Goal: Use online tool/utility: Utilize a website feature to perform a specific function

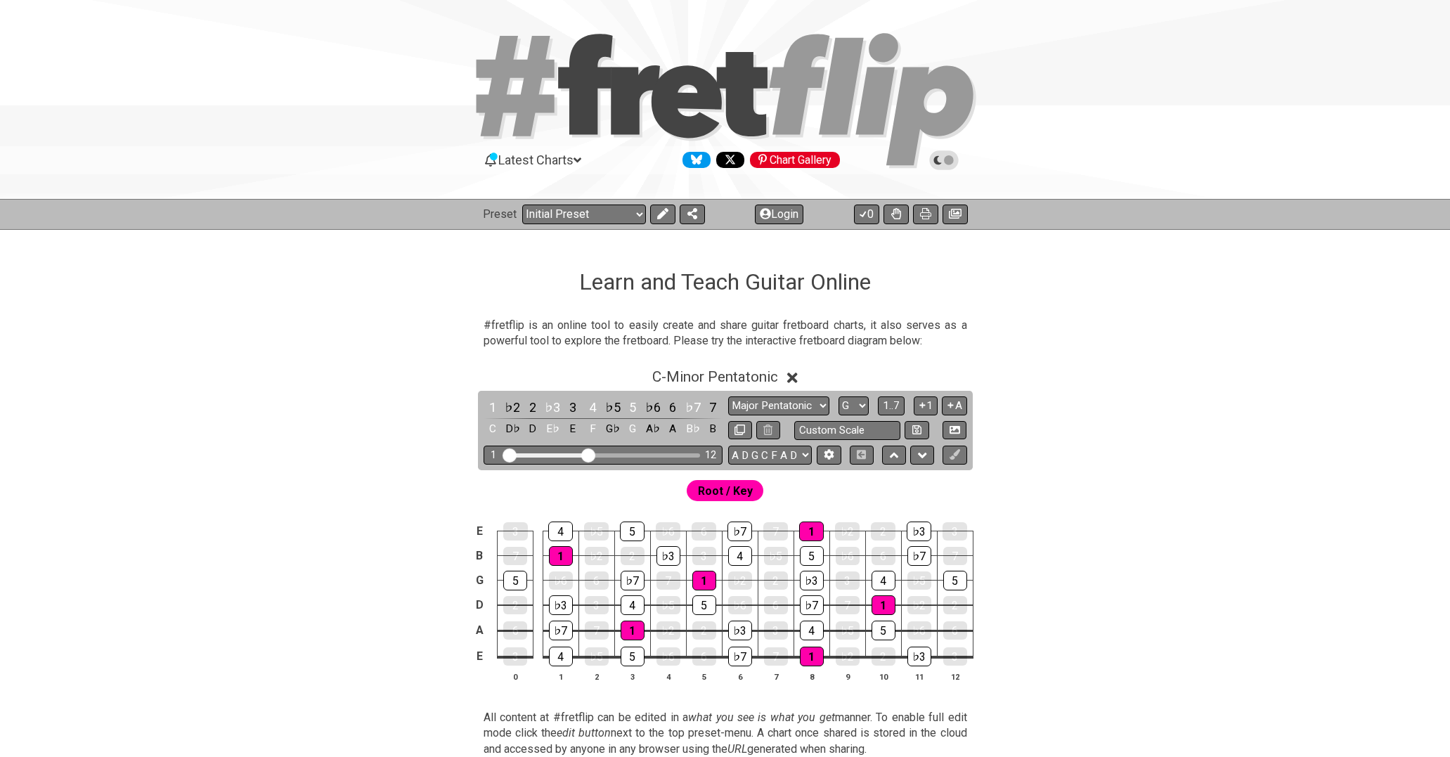
select select "Major Pentatonic"
select select "G"
select select "A D G C F A D"
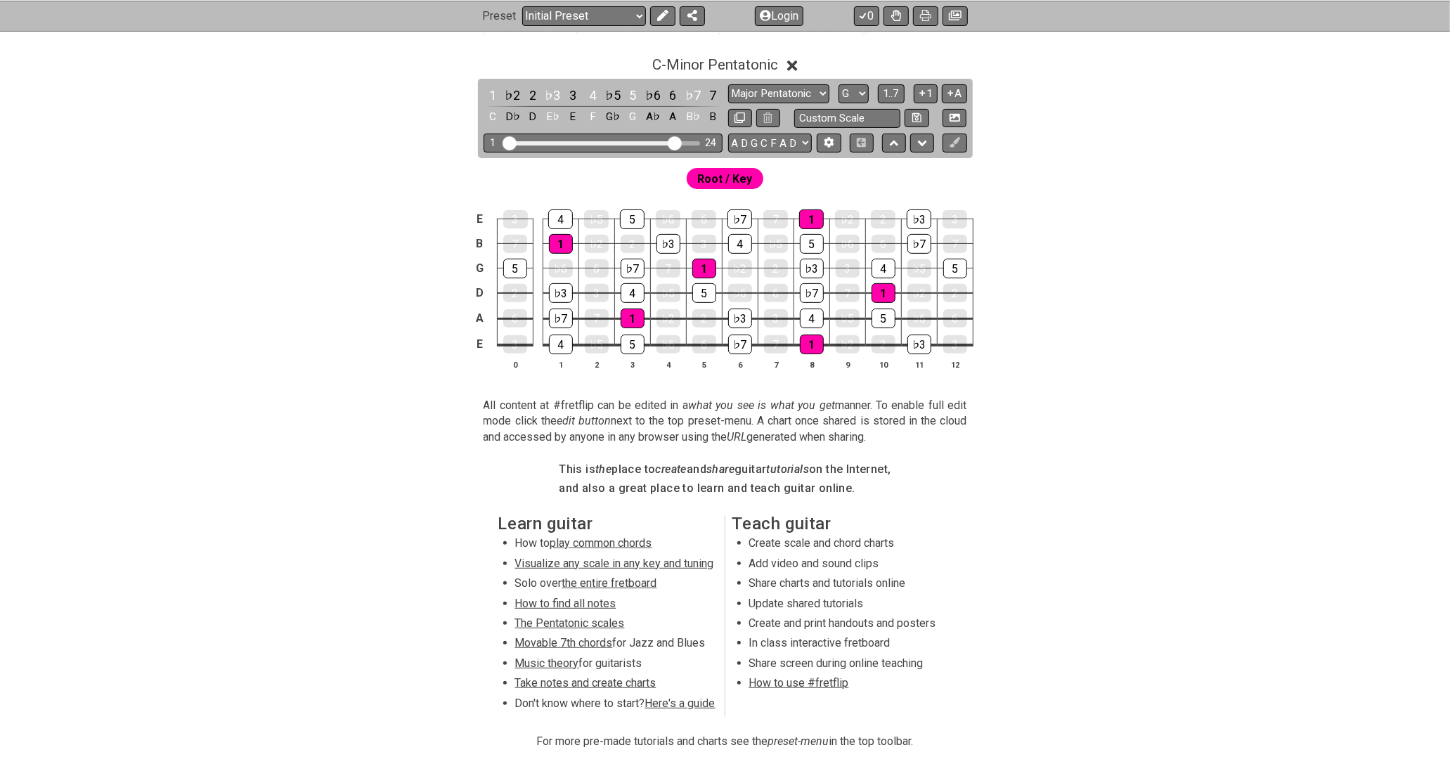
drag, startPoint x: 591, startPoint y: 142, endPoint x: 671, endPoint y: 145, distance: 80.2
click at [671, 142] on input "Visible fret range" at bounding box center [603, 142] width 200 height 0
select select "Minor Pentatonic"
select select "C"
select select "E A D G B E"
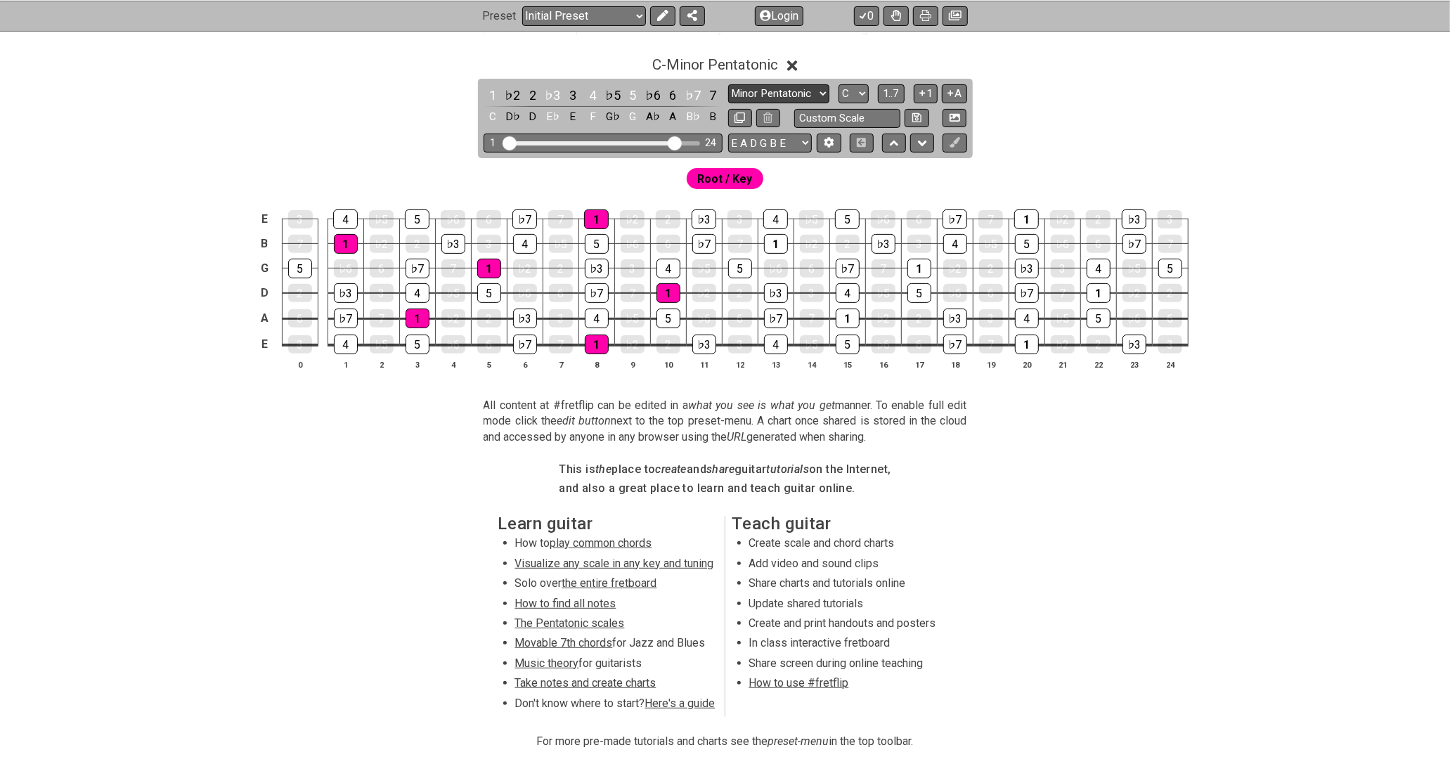
click at [795, 84] on select "Minor Pentatonic Click to edit Minor Pentatonic Major Pentatonic Minor Blues Ma…" at bounding box center [778, 93] width 101 height 19
select select "Major Pentatonic"
click at [728, 84] on select "Minor Pentatonic Click to edit Minor Pentatonic Major Pentatonic Minor Blues Ma…" at bounding box center [778, 93] width 101 height 19
click at [849, 95] on select "A♭ A A♯ B♭ B C C♯ D♭ D D♯ E♭ E F F♯ G♭ G G♯" at bounding box center [853, 93] width 30 height 19
select select "G"
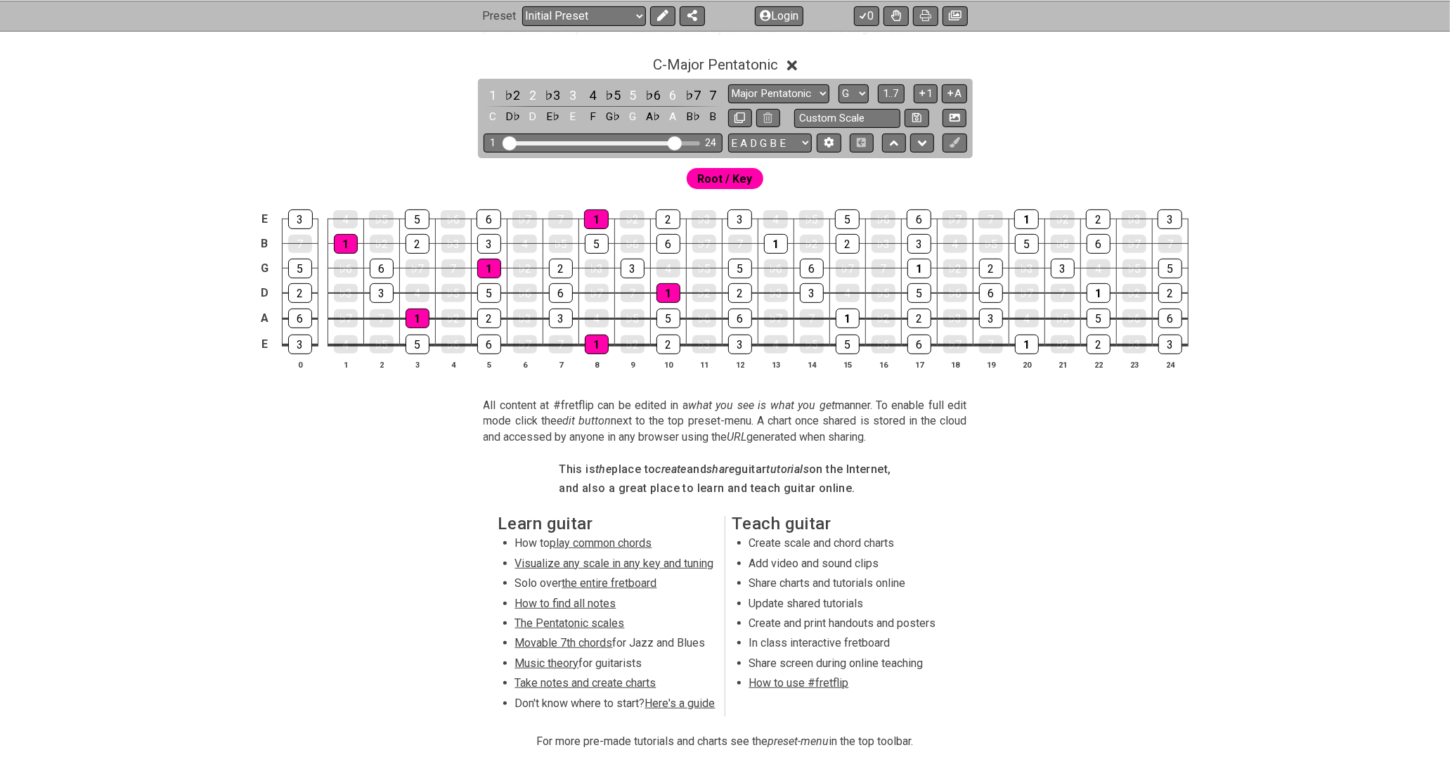
click at [838, 84] on select "A♭ A A♯ B♭ B C C♯ D♭ D D♯ E♭ E F F♯ G♭ G G♯" at bounding box center [853, 93] width 30 height 19
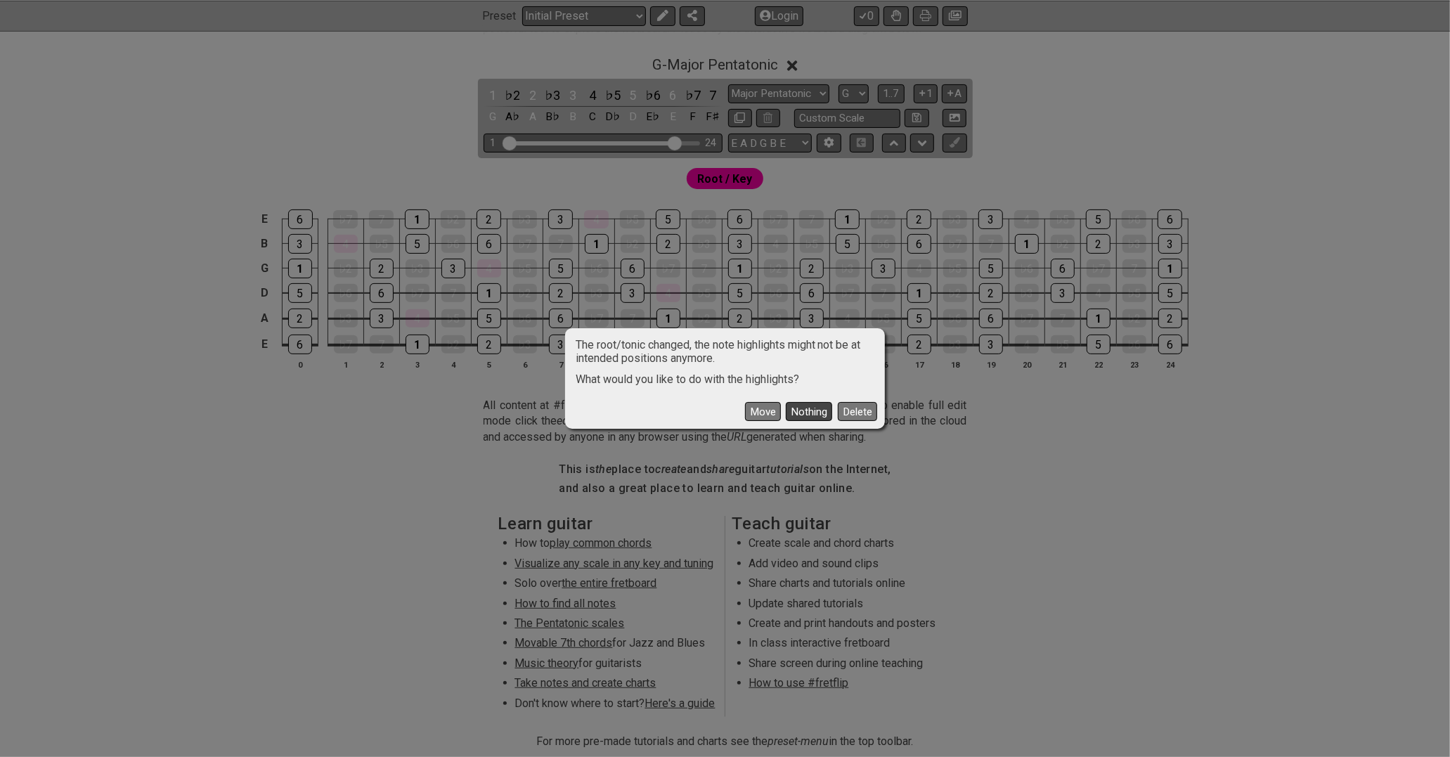
click at [799, 411] on button "Nothing" at bounding box center [809, 411] width 46 height 19
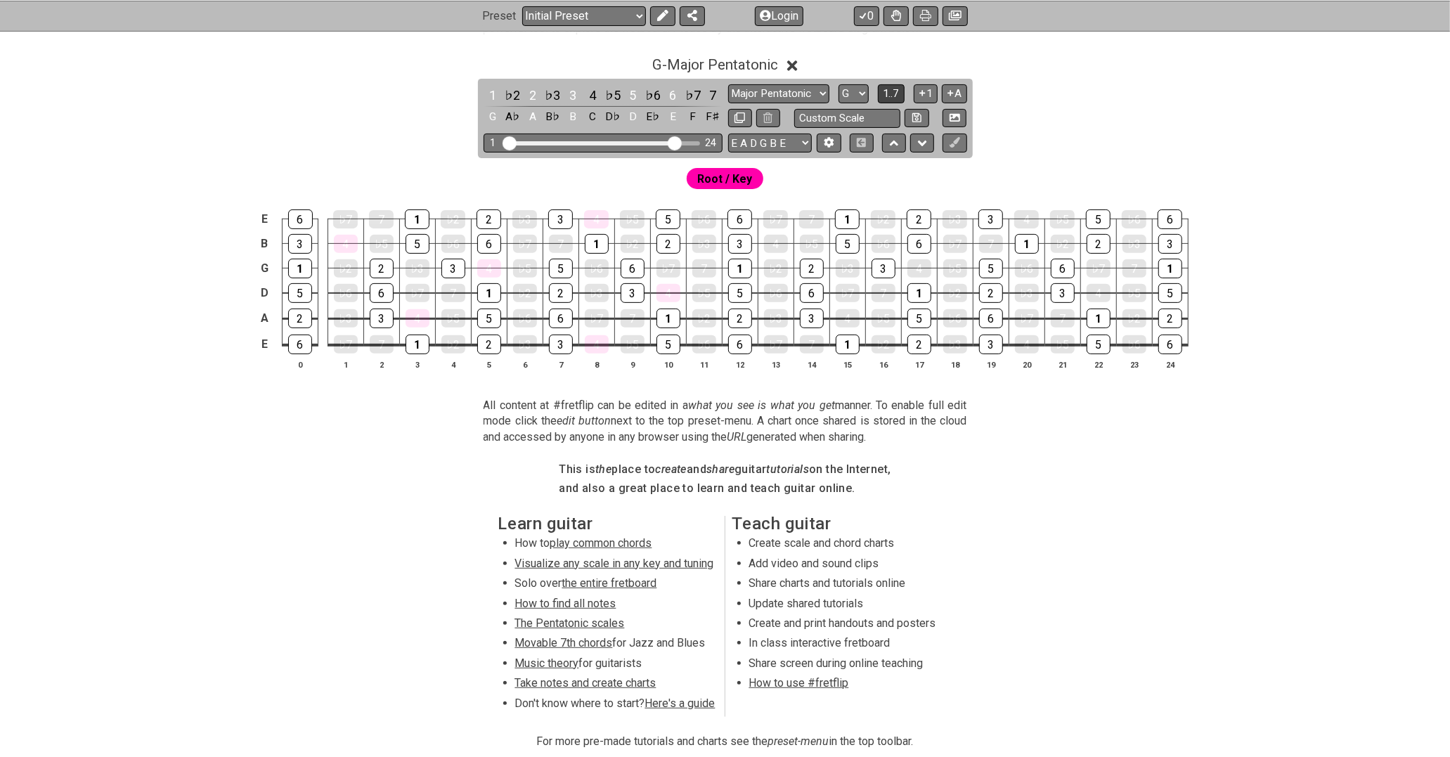
click at [884, 87] on span "1..7" at bounding box center [891, 93] width 17 height 13
click at [884, 87] on button "..." at bounding box center [891, 93] width 24 height 19
click at [732, 180] on span "Root / Key" at bounding box center [725, 179] width 55 height 20
click at [660, 18] on icon at bounding box center [661, 15] width 11 height 11
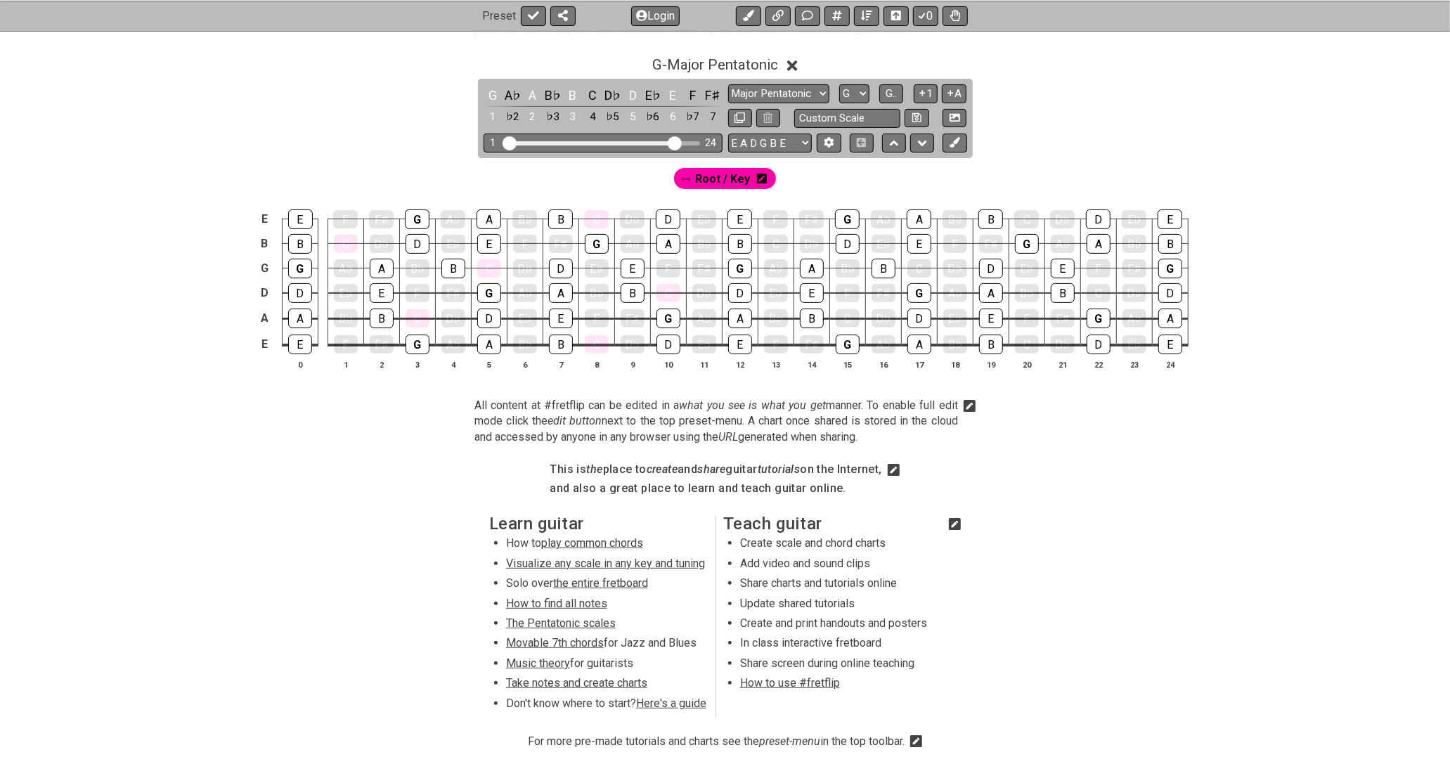
click at [762, 179] on icon at bounding box center [762, 179] width 10 height 10
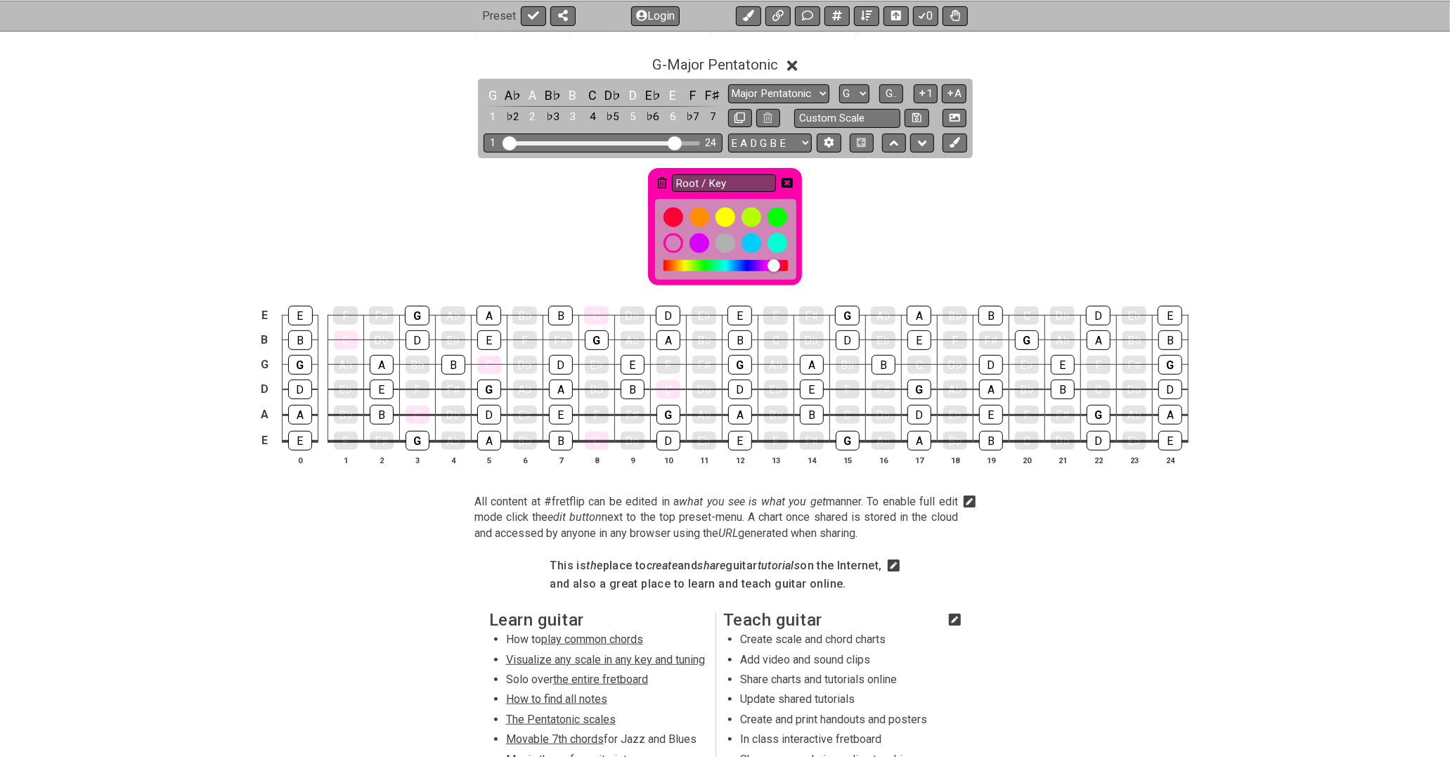
click at [662, 184] on icon at bounding box center [662, 182] width 10 height 11
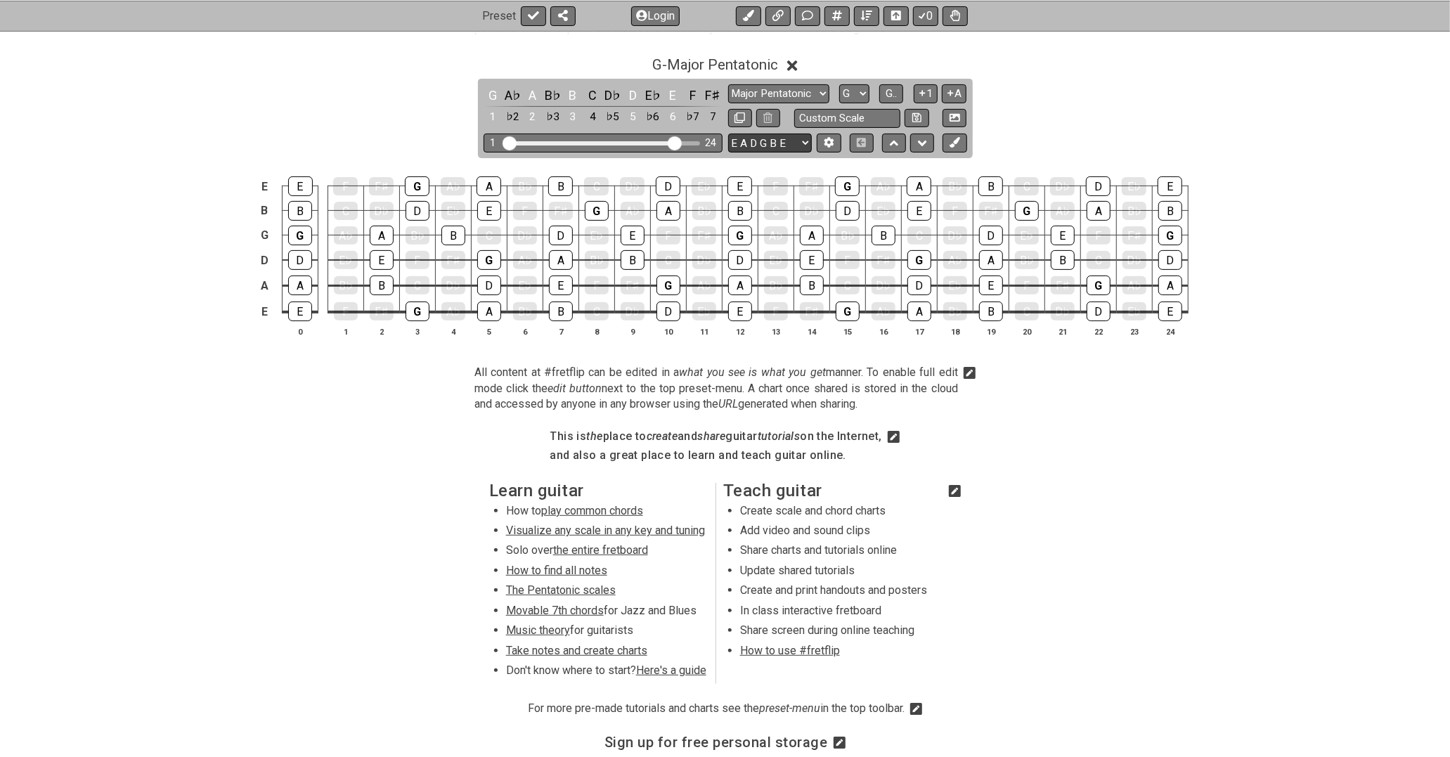
click at [795, 142] on select "E A D G B E E A D G B E E A D G B E B E A D F♯ B A D G C E A D A D G B E E♭ A♭ …" at bounding box center [770, 143] width 84 height 19
select select "A D G C F A D"
click at [728, 134] on select "E A D G B E E A D G B E E A D G B E B E A D F♯ B A D G C E A D A D G B E E♭ A♭ …" at bounding box center [770, 143] width 84 height 19
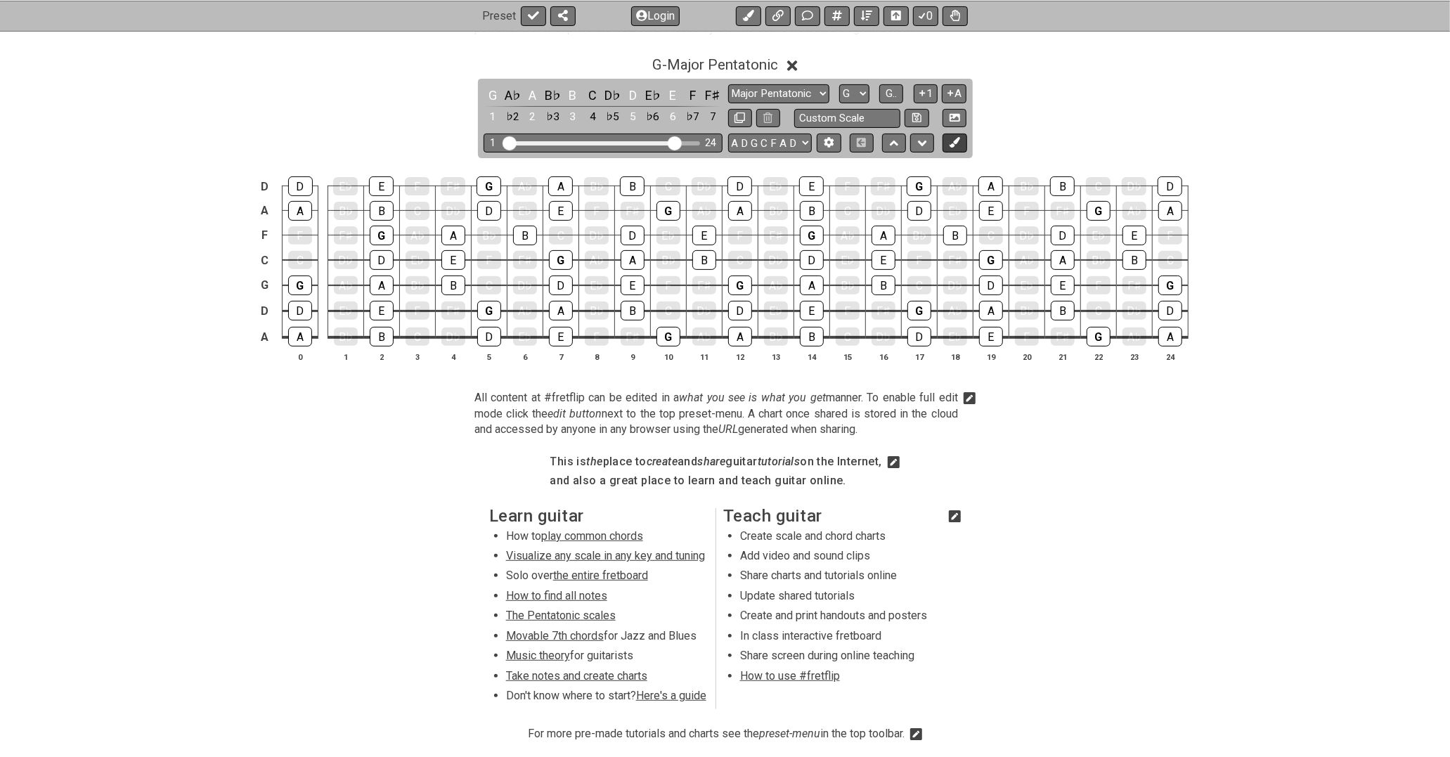
click at [954, 141] on icon at bounding box center [954, 142] width 11 height 11
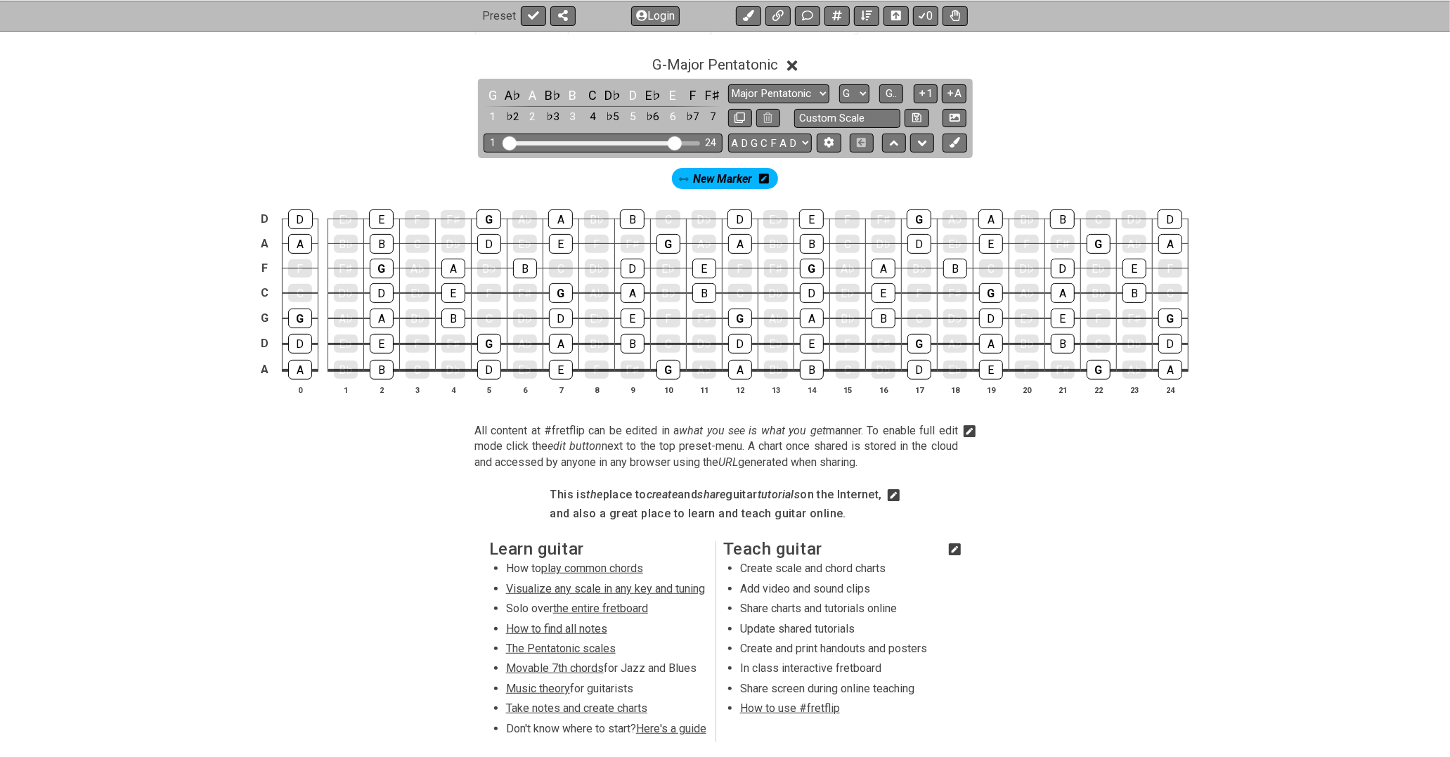
click at [764, 177] on icon at bounding box center [764, 179] width 10 height 10
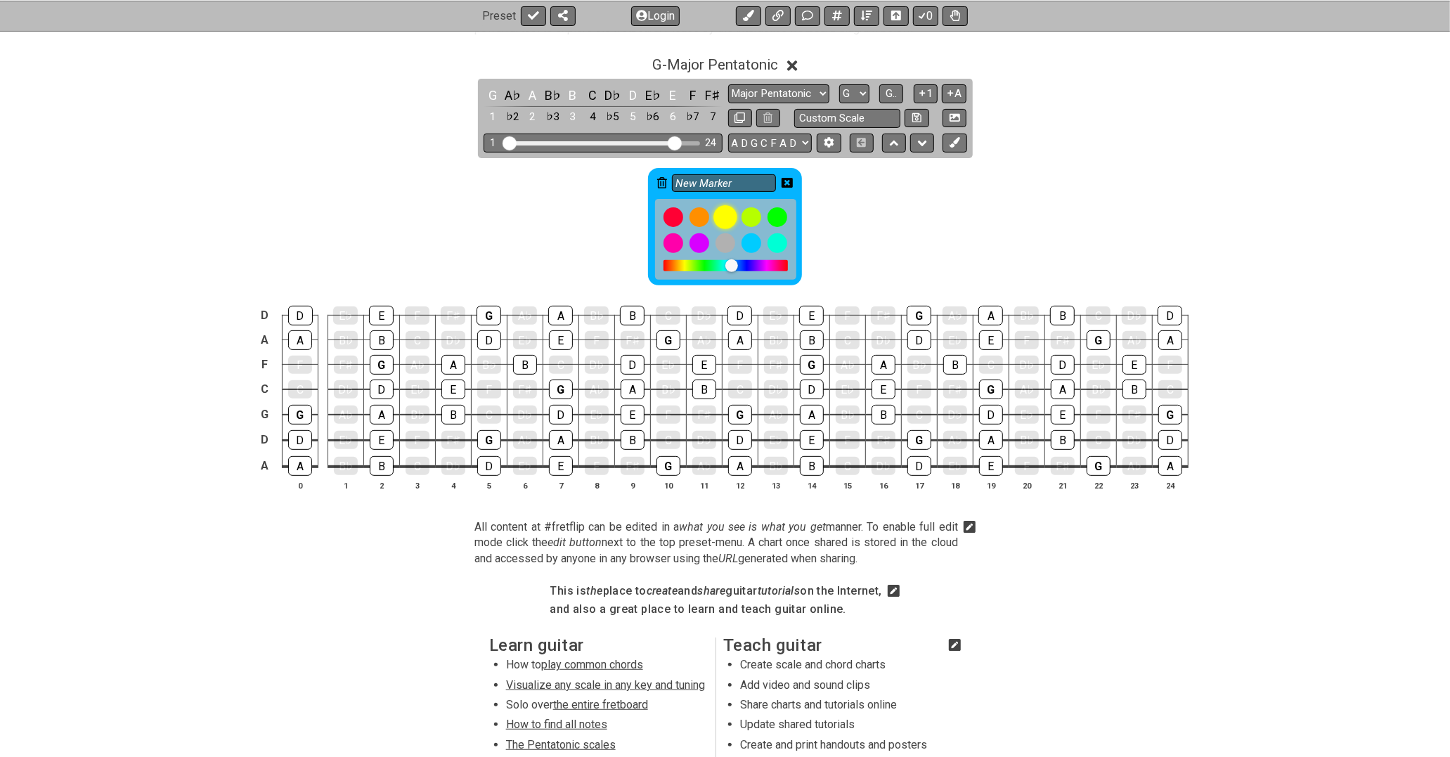
click at [727, 214] on div at bounding box center [725, 217] width 24 height 24
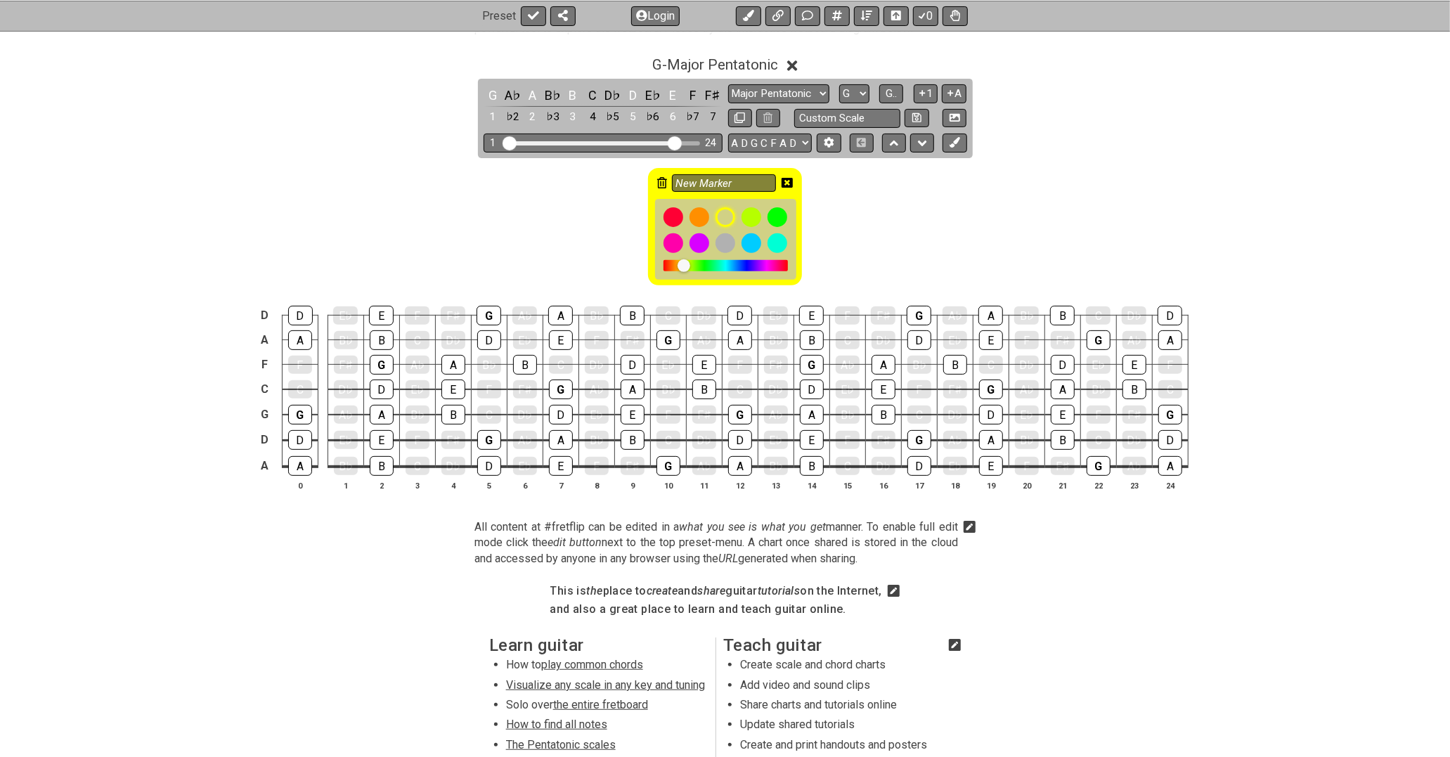
click at [787, 183] on icon at bounding box center [786, 182] width 11 height 11
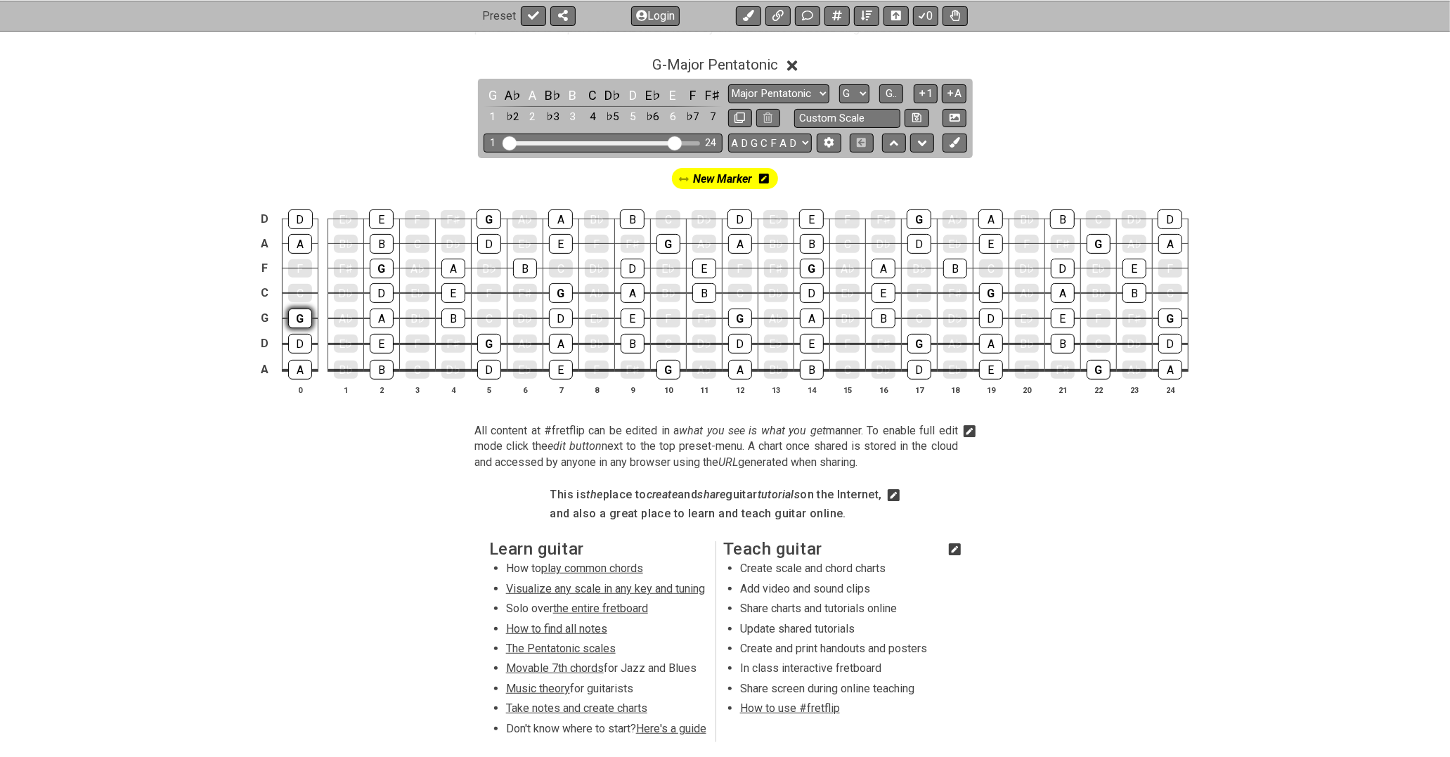
click at [299, 315] on div "G" at bounding box center [300, 318] width 24 height 20
click at [375, 261] on div "G" at bounding box center [382, 269] width 24 height 20
click at [487, 341] on div "G" at bounding box center [489, 344] width 24 height 20
click at [552, 287] on div "G" at bounding box center [561, 293] width 24 height 20
click at [664, 243] on div "G" at bounding box center [668, 244] width 24 height 20
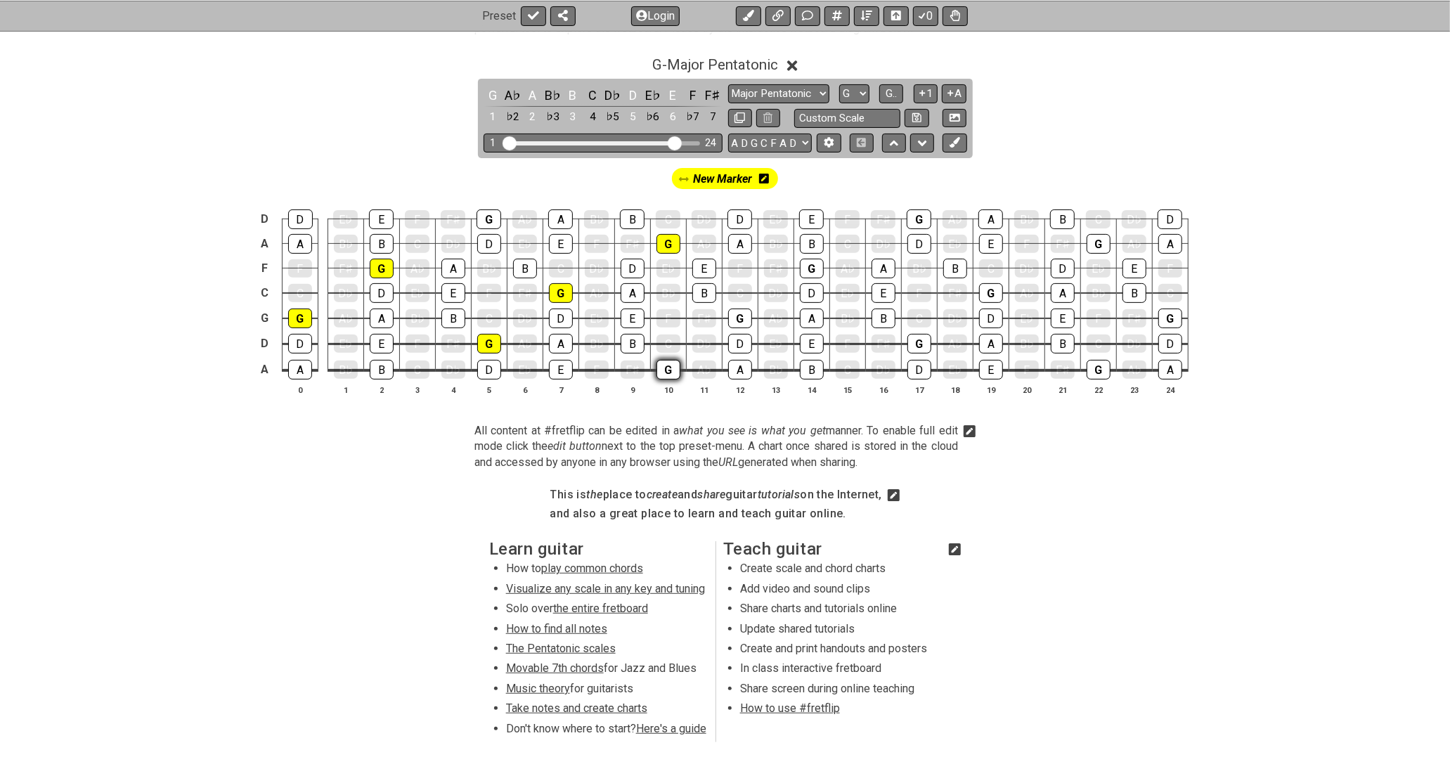
click at [663, 366] on div "G" at bounding box center [668, 370] width 24 height 20
click at [736, 316] on div "G" at bounding box center [740, 318] width 24 height 20
drag, startPoint x: 914, startPoint y: 344, endPoint x: 920, endPoint y: 340, distance: 7.6
click at [914, 343] on div "G" at bounding box center [919, 344] width 24 height 20
click at [991, 286] on div "G" at bounding box center [991, 293] width 24 height 20
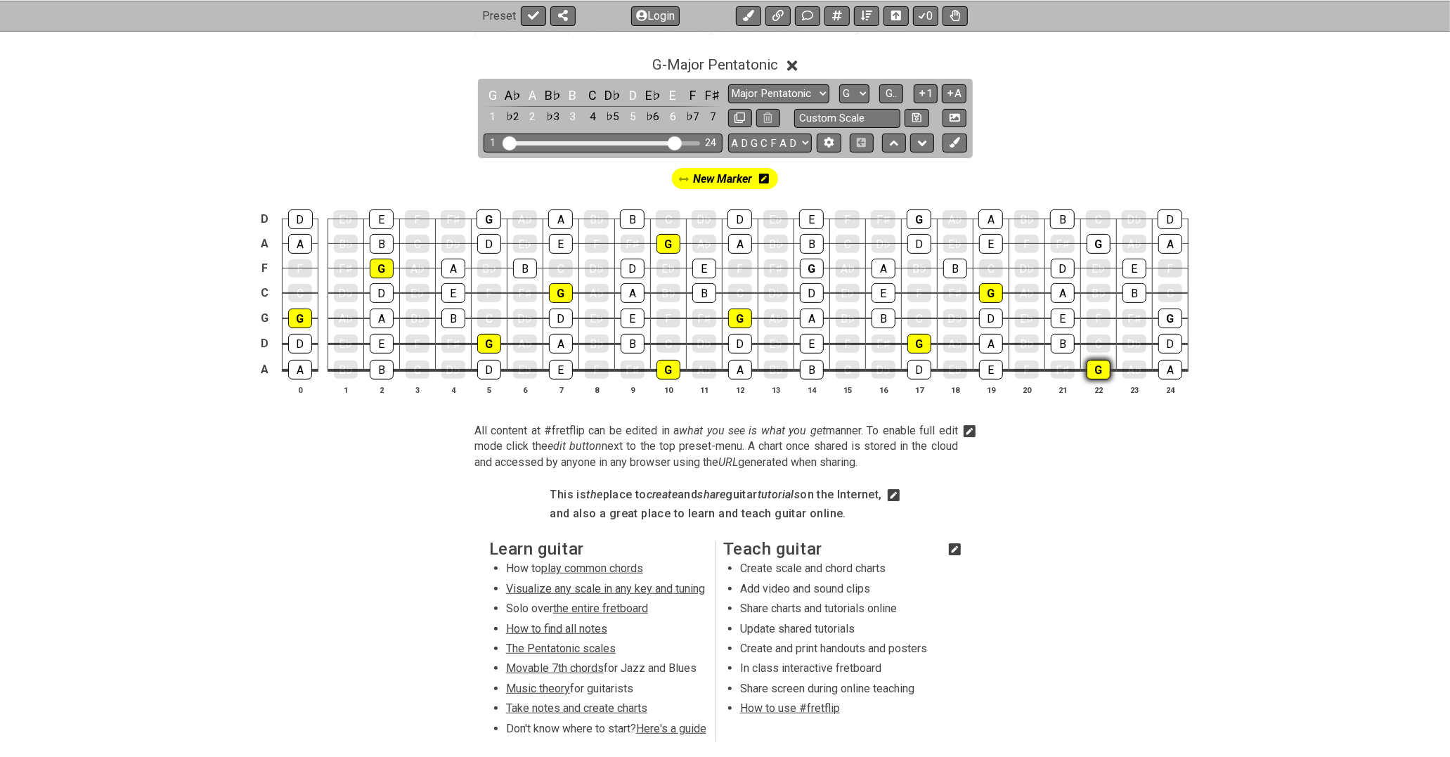
click at [1097, 373] on div "G" at bounding box center [1098, 370] width 24 height 20
click at [1171, 315] on div "G" at bounding box center [1170, 318] width 24 height 20
click at [1097, 240] on div "G" at bounding box center [1098, 244] width 24 height 20
click at [918, 219] on div "G" at bounding box center [918, 219] width 25 height 20
click at [483, 216] on div "G" at bounding box center [488, 219] width 25 height 20
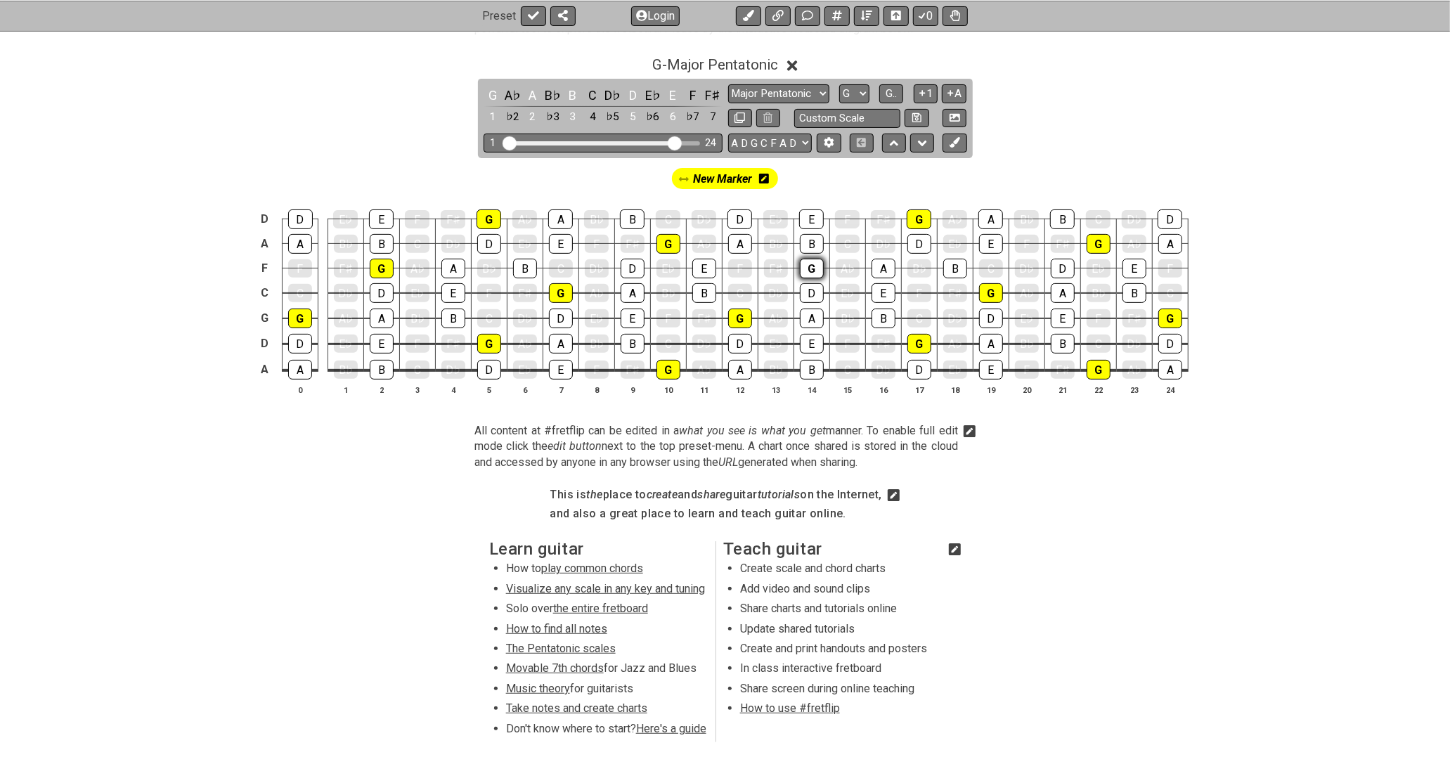
click at [811, 269] on div "G" at bounding box center [812, 269] width 24 height 20
